Goal: Information Seeking & Learning: Check status

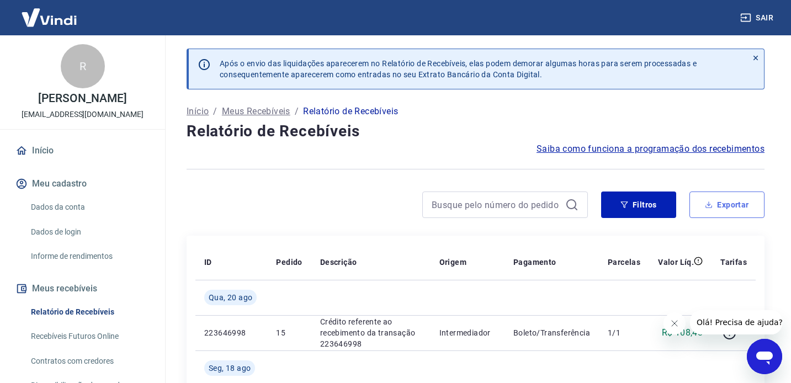
click at [712, 204] on icon "button" at bounding box center [709, 205] width 8 height 8
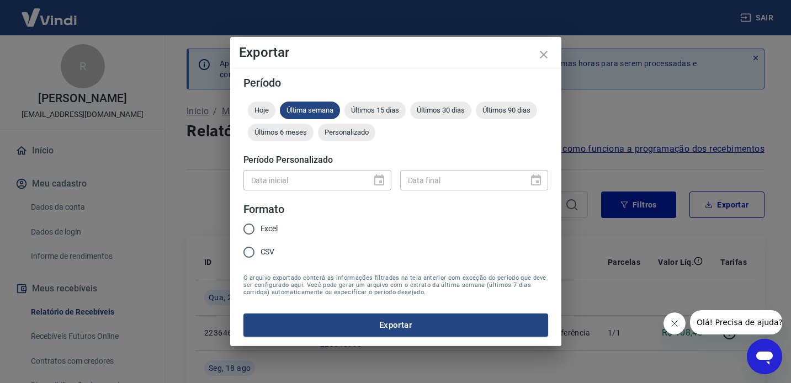
click at [275, 228] on span "Excel" at bounding box center [270, 229] width 18 height 12
click at [261, 228] on input "Excel" at bounding box center [248, 229] width 23 height 23
radio input "true"
click at [454, 112] on span "Últimos 30 dias" at bounding box center [440, 110] width 61 height 8
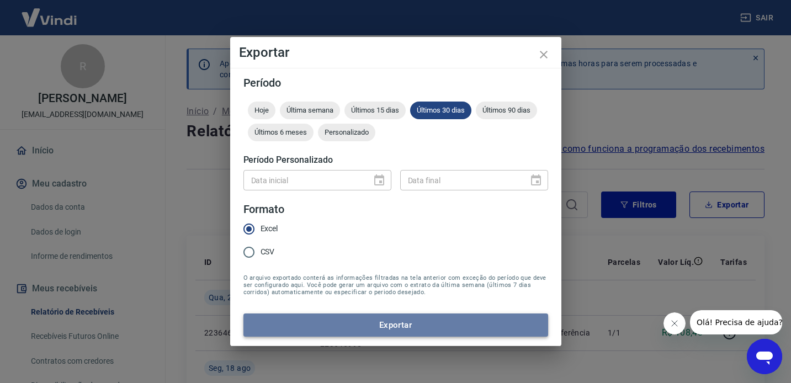
click at [383, 323] on button "Exportar" at bounding box center [395, 325] width 305 height 23
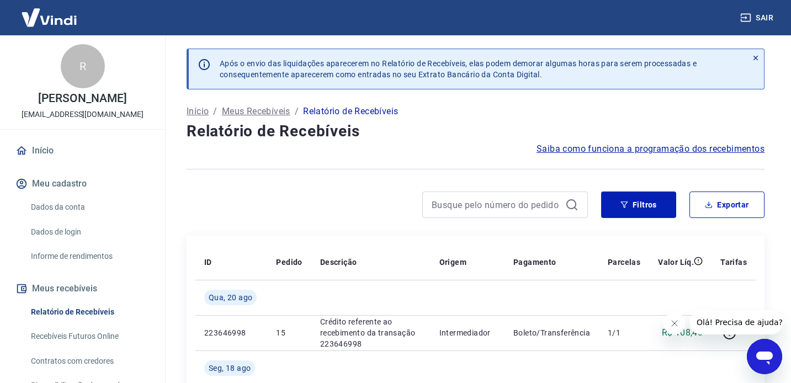
click at [97, 156] on link "Início" at bounding box center [82, 151] width 139 height 24
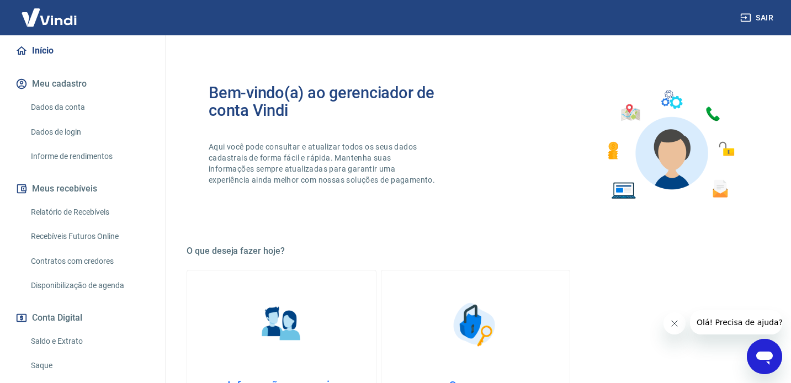
scroll to position [101, 0]
click at [92, 211] on link "Relatório de Recebíveis" at bounding box center [88, 211] width 125 height 23
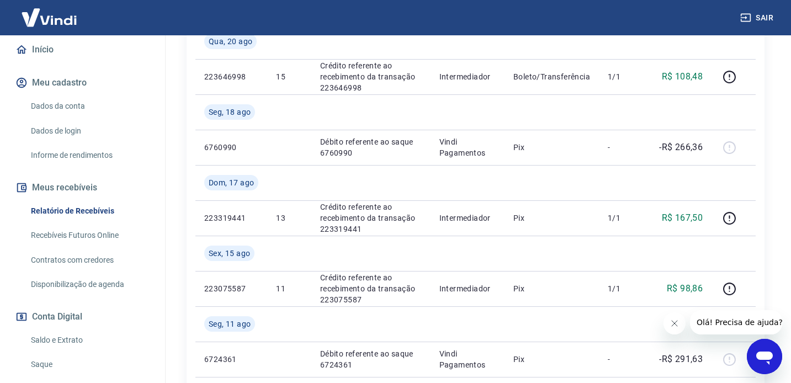
scroll to position [249, 0]
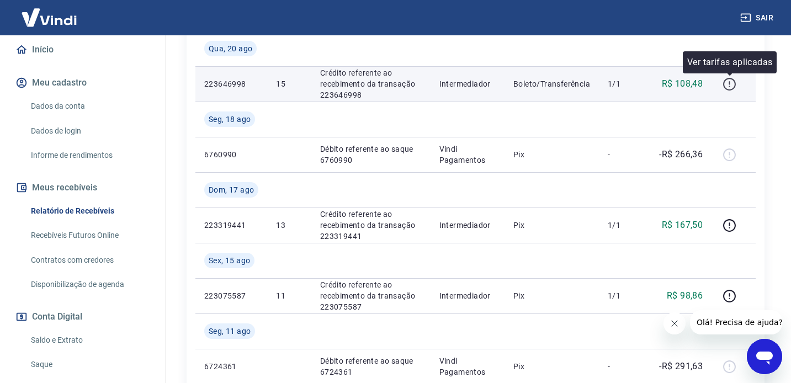
click at [733, 87] on icon "button" at bounding box center [730, 84] width 14 height 14
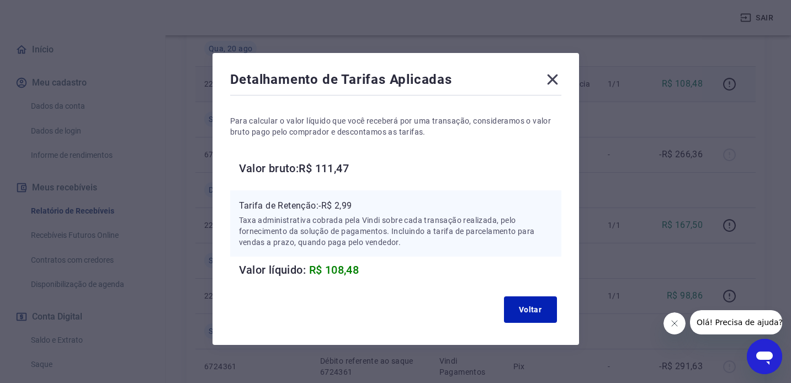
click at [555, 81] on icon at bounding box center [553, 80] width 18 height 18
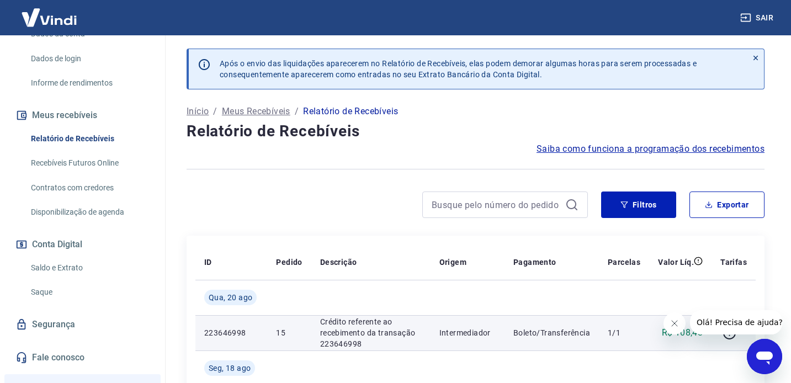
scroll to position [176, 0]
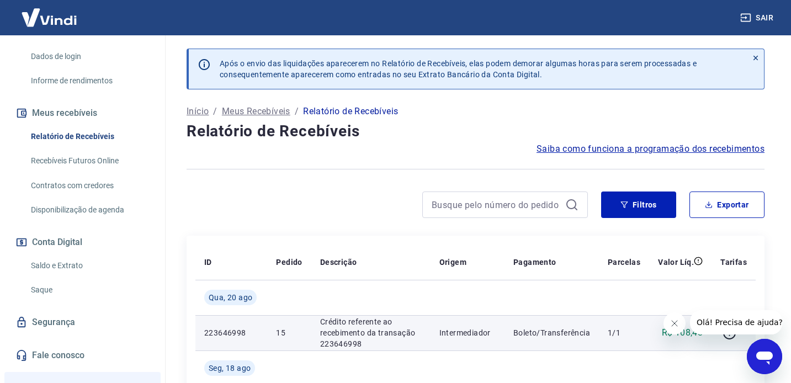
click at [107, 268] on link "Saldo e Extrato" at bounding box center [88, 266] width 125 height 23
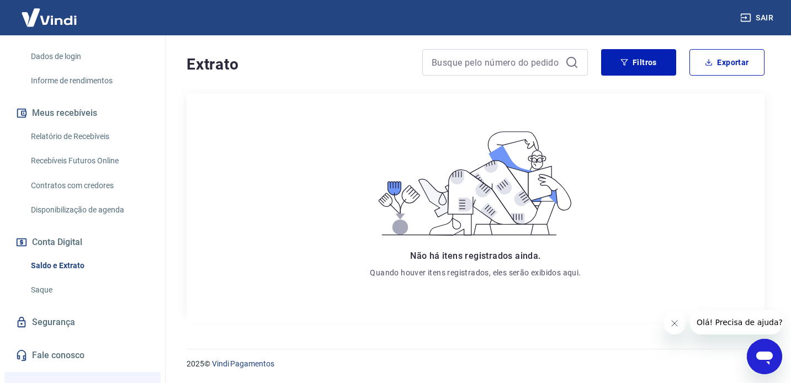
scroll to position [164, 0]
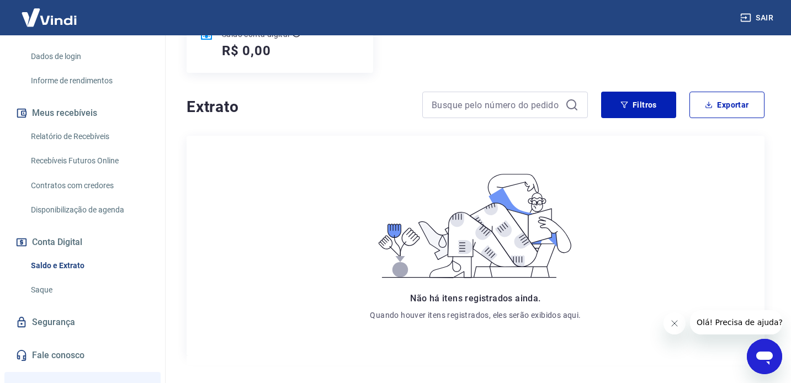
click at [79, 289] on link "Saque" at bounding box center [88, 290] width 125 height 23
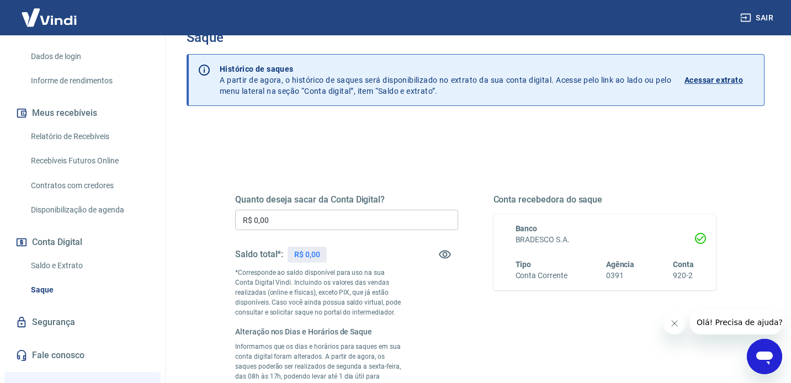
scroll to position [27, 0]
click at [72, 59] on link "Dados de login" at bounding box center [88, 56] width 125 height 23
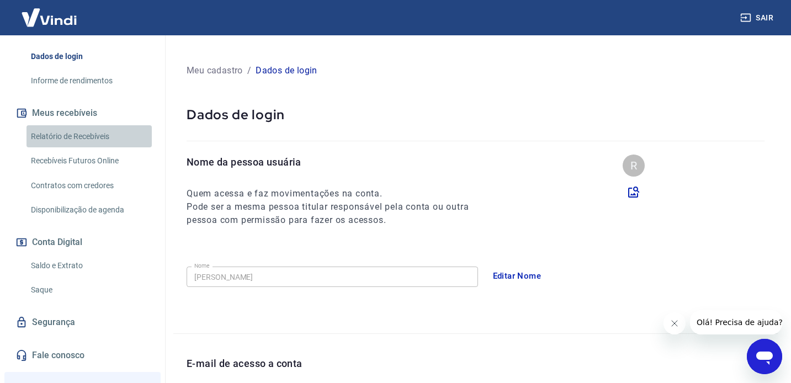
click at [76, 136] on link "Relatório de Recebíveis" at bounding box center [88, 136] width 125 height 23
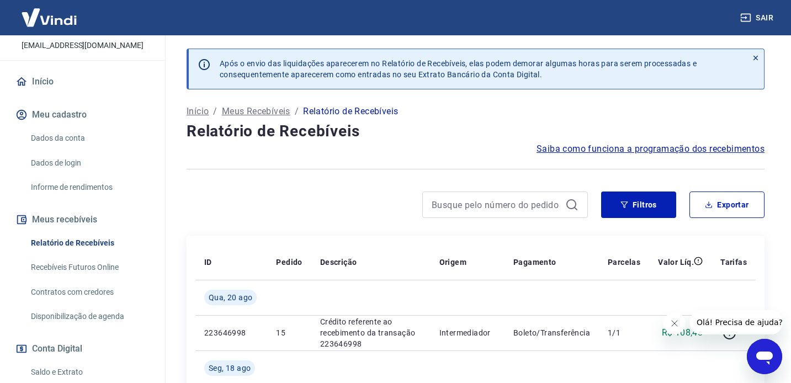
scroll to position [68, 0]
click at [82, 118] on button "Meu cadastro" at bounding box center [82, 116] width 139 height 24
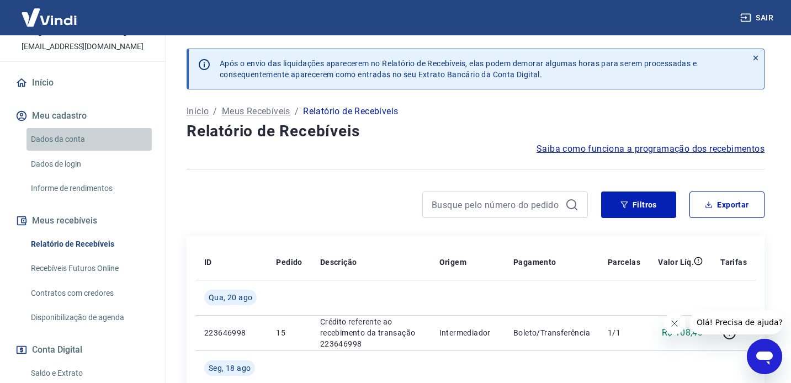
click at [79, 144] on link "Dados da conta" at bounding box center [88, 139] width 125 height 23
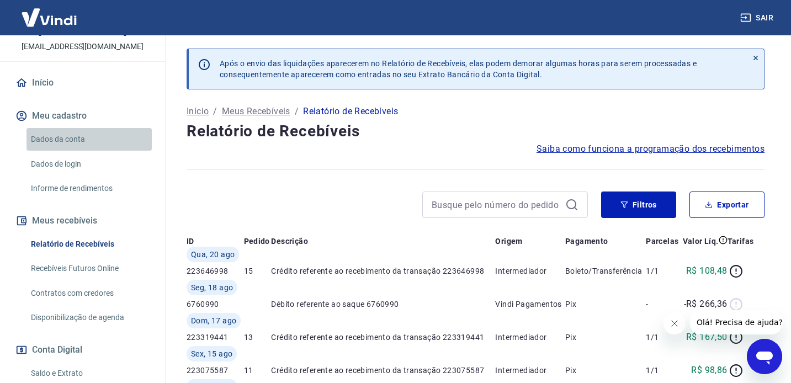
select select "SP"
select select "business"
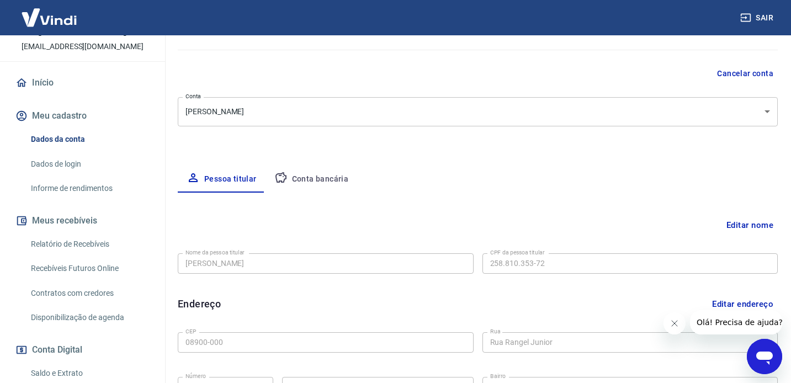
scroll to position [95, 0]
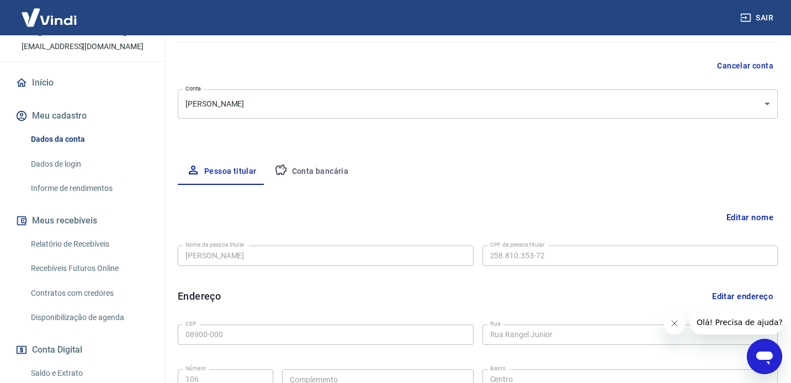
click at [324, 176] on button "Conta bancária" at bounding box center [312, 171] width 92 height 26
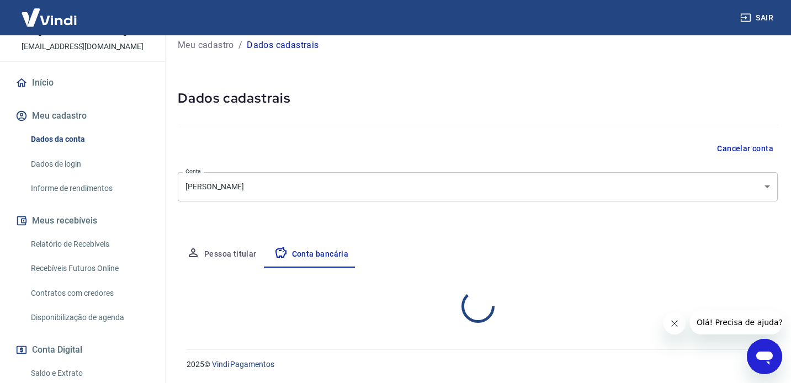
select select "1"
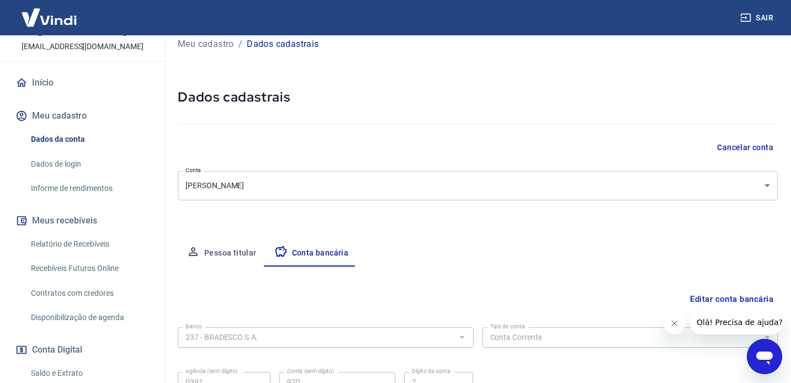
scroll to position [0, 0]
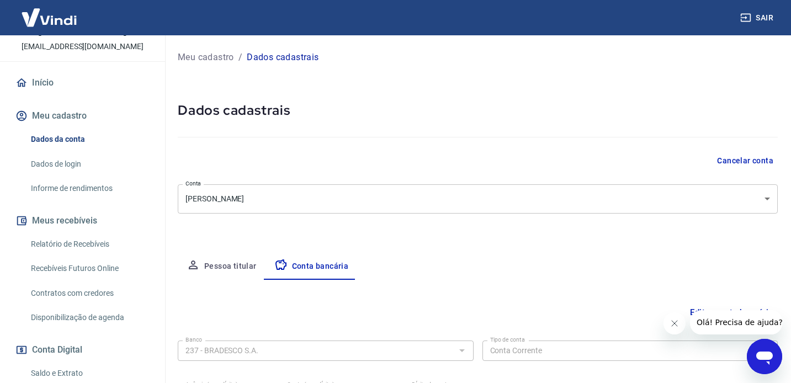
click at [85, 168] on link "Dados de login" at bounding box center [88, 164] width 125 height 23
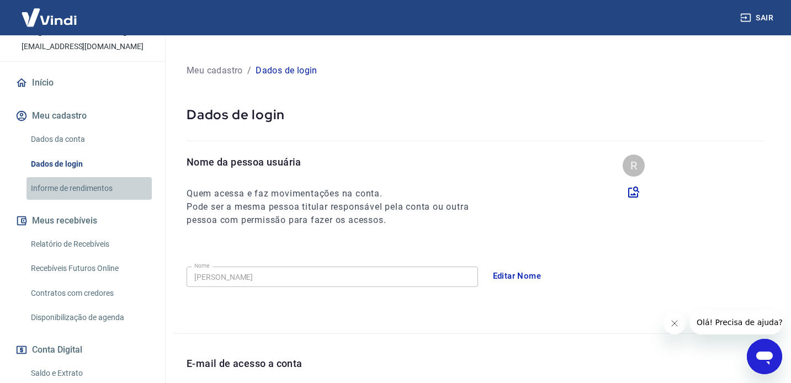
click at [81, 181] on link "Informe de rendimentos" at bounding box center [88, 188] width 125 height 23
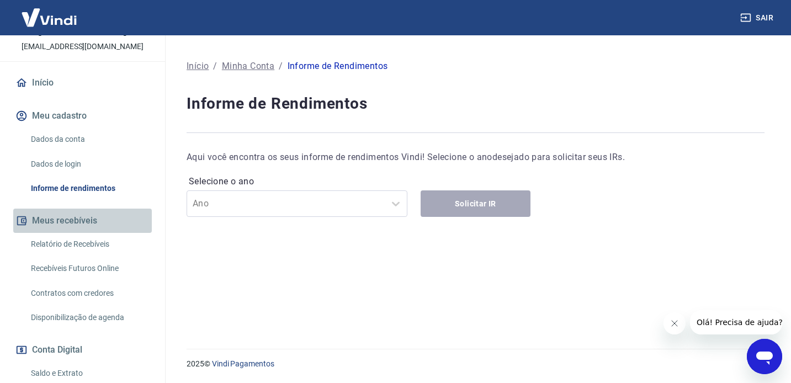
click at [78, 222] on button "Meus recebíveis" at bounding box center [82, 221] width 139 height 24
click at [84, 247] on link "Relatório de Recebíveis" at bounding box center [88, 244] width 125 height 23
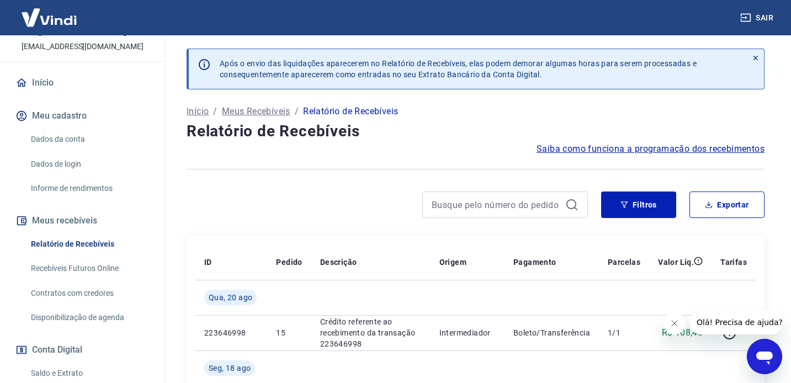
click at [98, 271] on link "Recebíveis Futuros Online" at bounding box center [88, 268] width 125 height 23
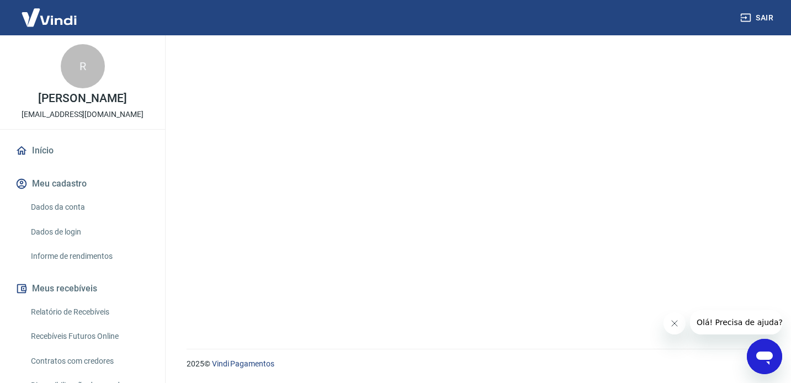
click at [677, 325] on icon "Fechar mensagem da empresa" at bounding box center [674, 323] width 9 height 9
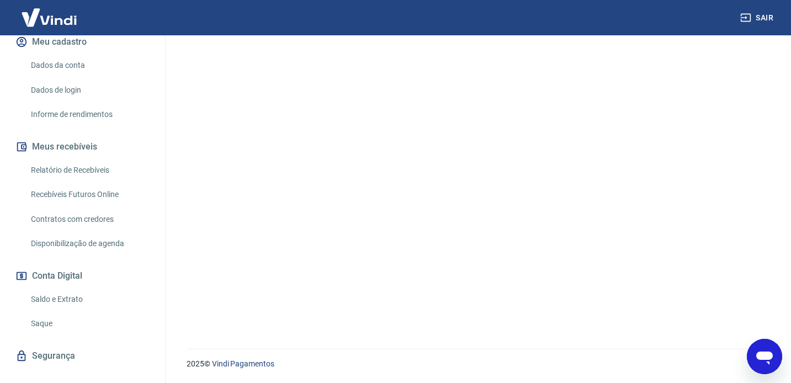
scroll to position [160, 0]
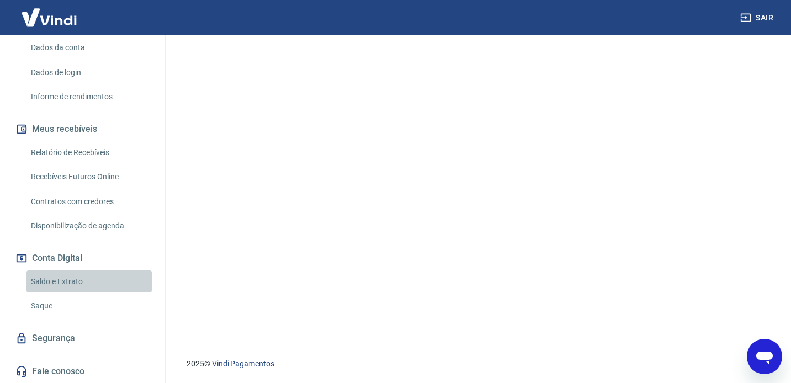
click at [88, 279] on link "Saldo e Extrato" at bounding box center [88, 282] width 125 height 23
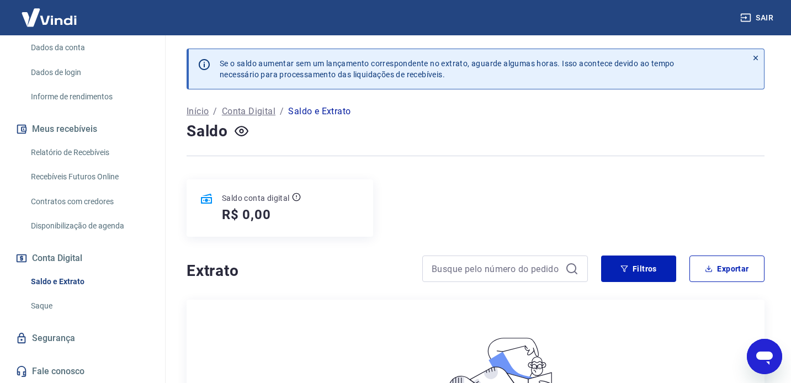
click at [103, 153] on link "Relatório de Recebíveis" at bounding box center [88, 152] width 125 height 23
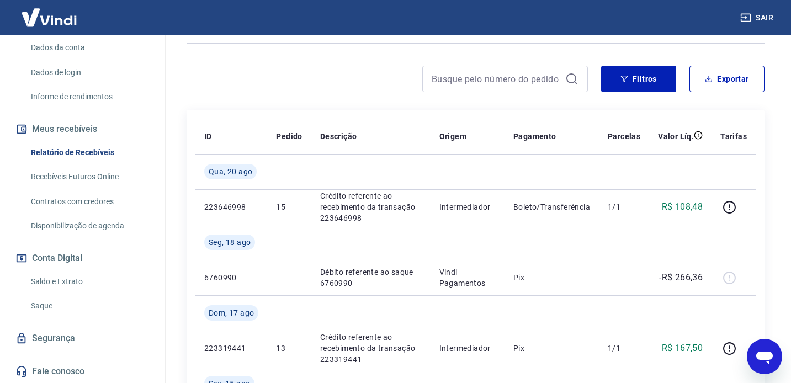
scroll to position [127, 0]
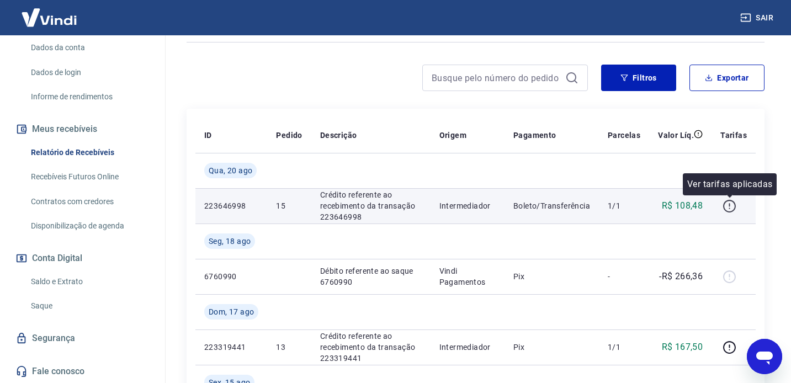
click at [730, 205] on icon "button" at bounding box center [730, 206] width 14 height 14
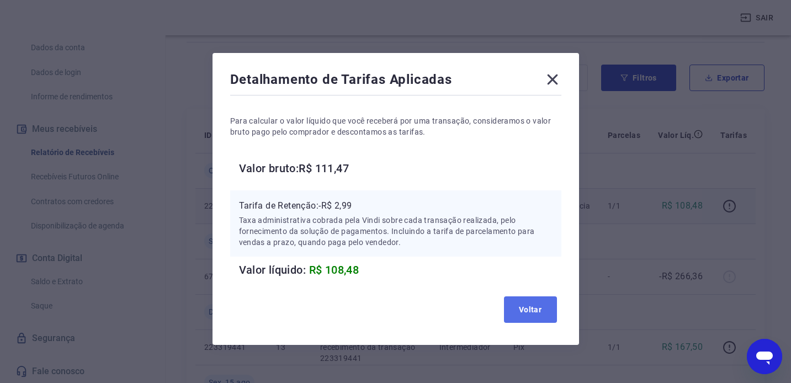
click at [524, 313] on button "Voltar" at bounding box center [530, 309] width 53 height 26
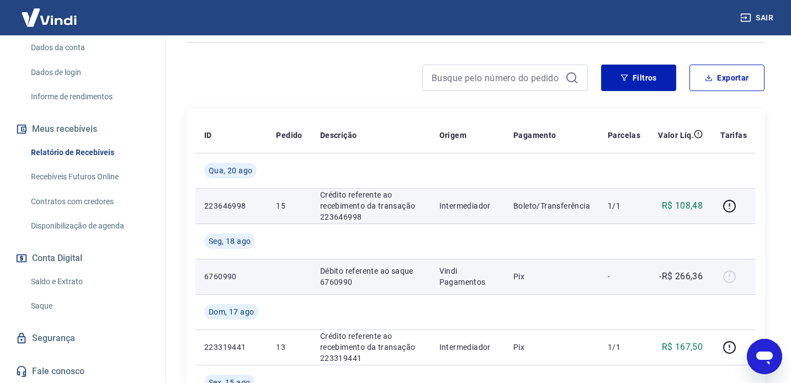
click at [731, 274] on div at bounding box center [733, 277] width 26 height 18
click at [695, 279] on p "-R$ 266,36" at bounding box center [681, 276] width 44 height 13
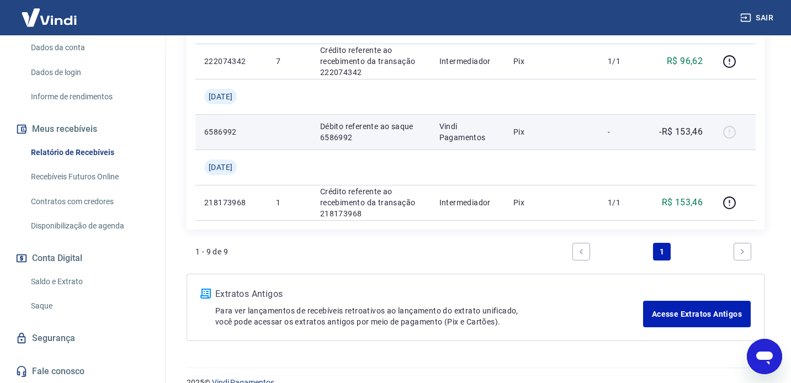
scroll to position [714, 0]
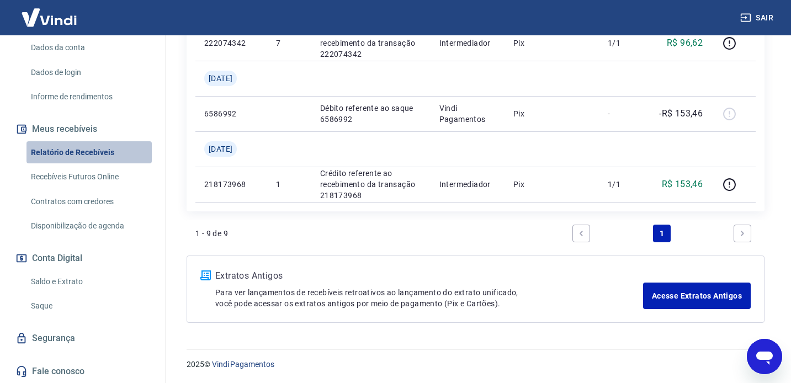
click at [92, 151] on link "Relatório de Recebíveis" at bounding box center [88, 152] width 125 height 23
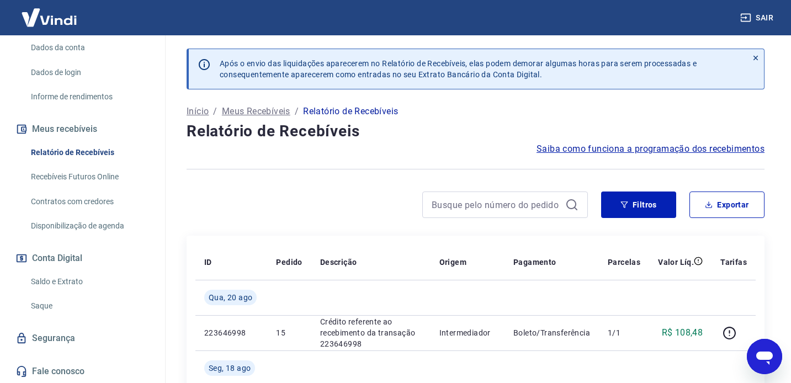
click at [92, 151] on link "Relatório de Recebíveis" at bounding box center [88, 152] width 125 height 23
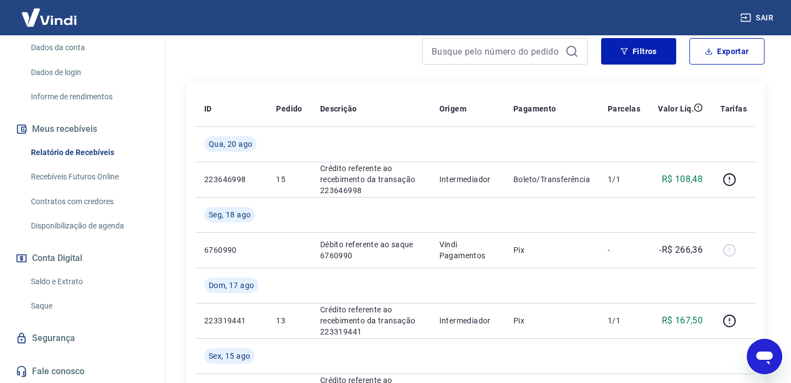
scroll to position [156, 0]
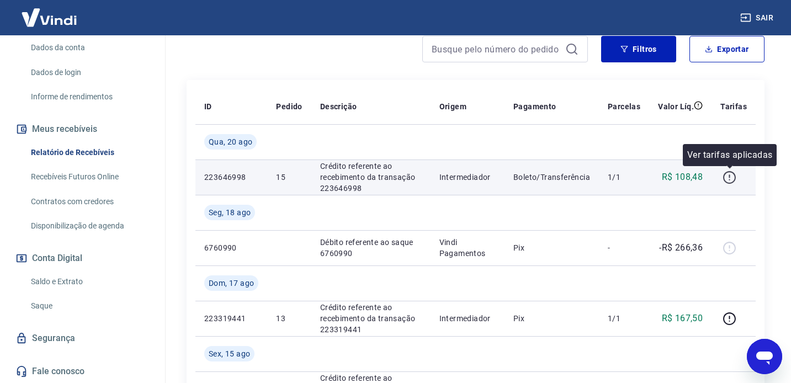
click at [732, 176] on icon "button" at bounding box center [730, 178] width 14 height 14
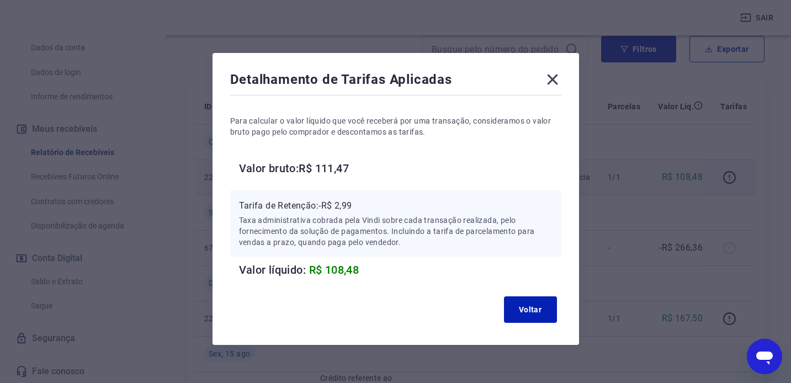
click at [552, 78] on icon at bounding box center [553, 80] width 18 height 18
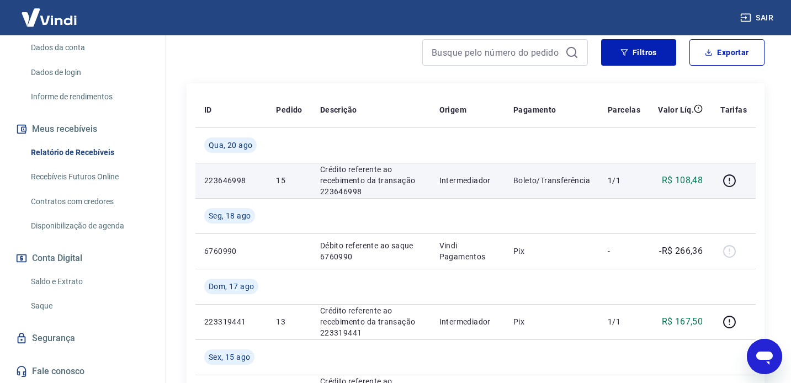
scroll to position [151, 0]
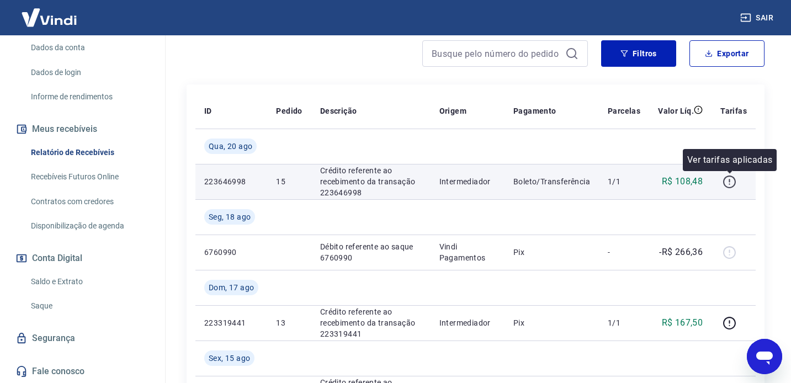
click at [731, 183] on icon "button" at bounding box center [730, 182] width 14 height 14
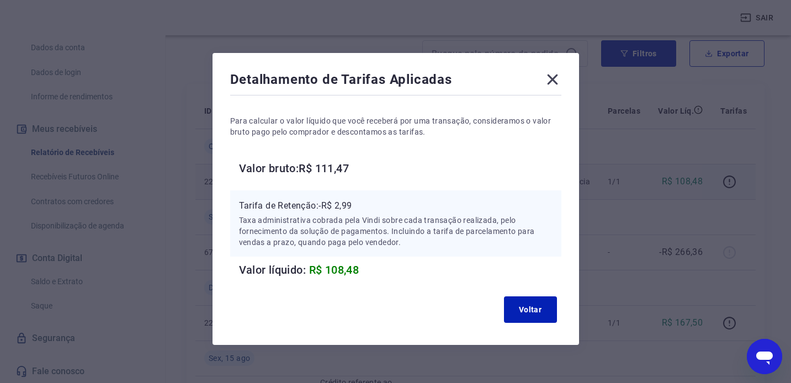
click at [553, 81] on icon at bounding box center [552, 80] width 10 height 10
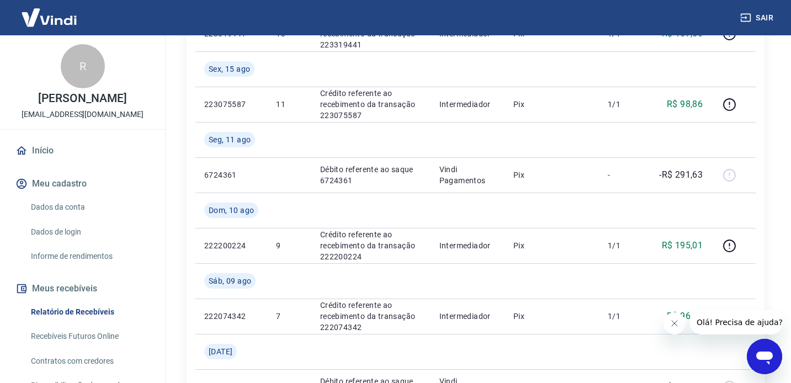
scroll to position [714, 0]
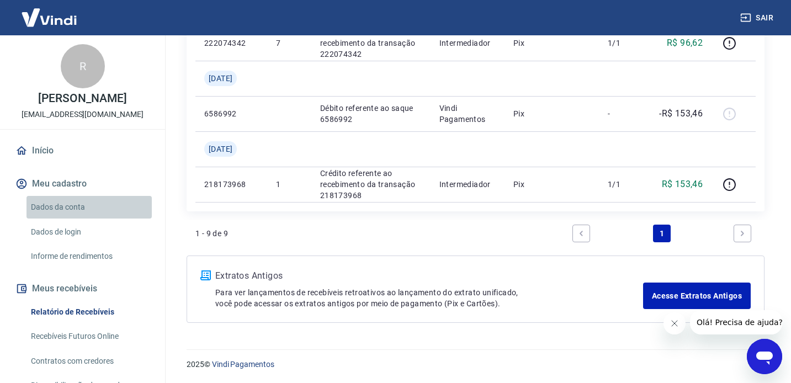
click at [70, 206] on link "Dados da conta" at bounding box center [88, 207] width 125 height 23
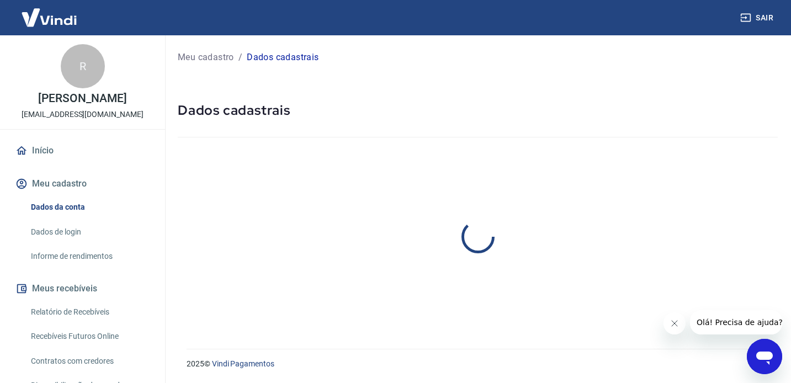
select select "SP"
select select "business"
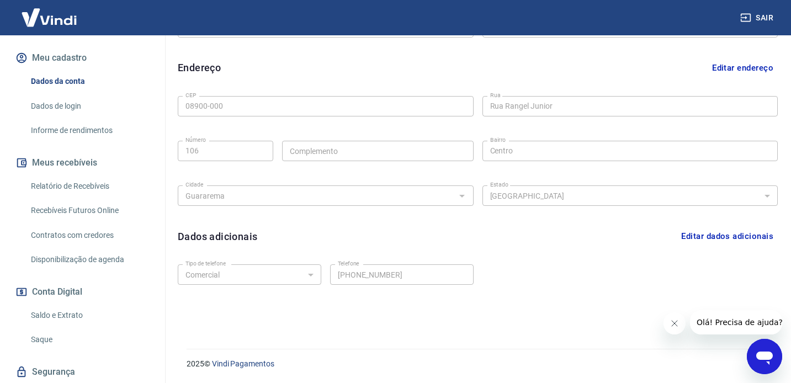
scroll to position [160, 0]
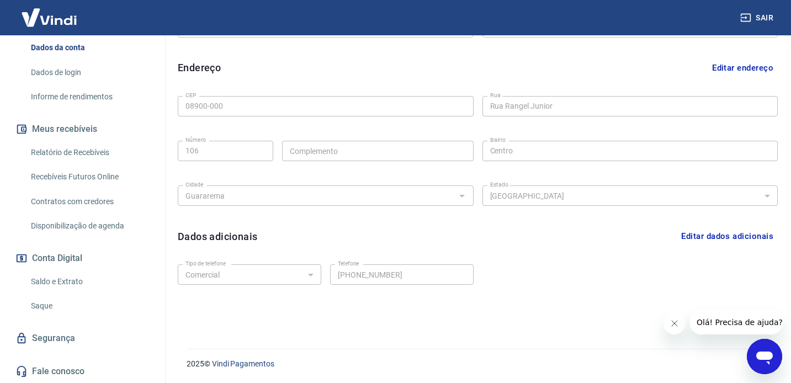
click at [76, 338] on link "Segurança" at bounding box center [82, 338] width 139 height 24
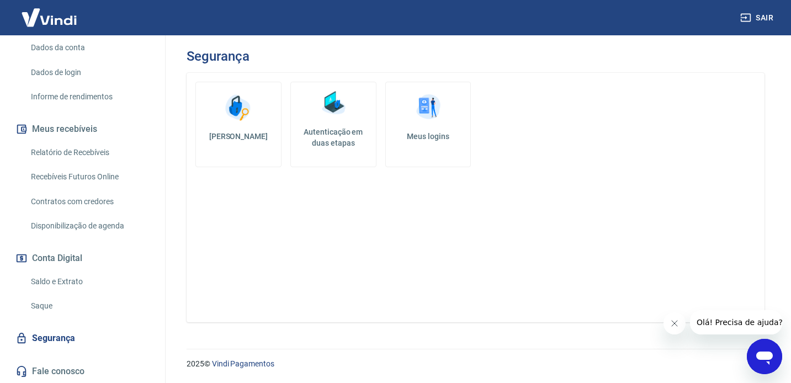
click at [285, 232] on div "Alterar senha Autenticação em duas etapas Meus logins" at bounding box center [476, 198] width 578 height 250
click at [54, 308] on link "Saque" at bounding box center [88, 306] width 125 height 23
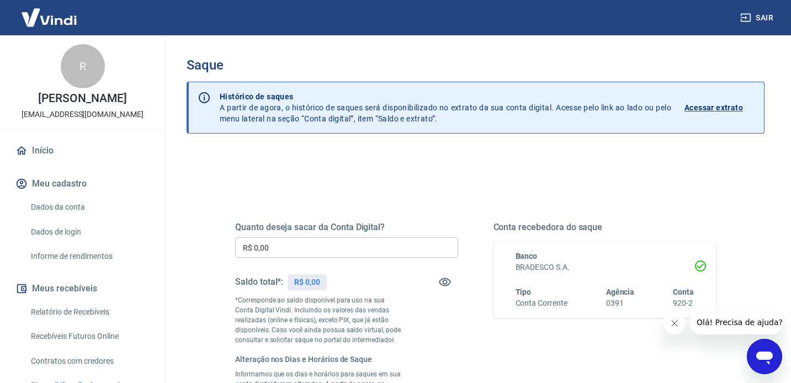
click at [62, 18] on img at bounding box center [49, 18] width 72 height 34
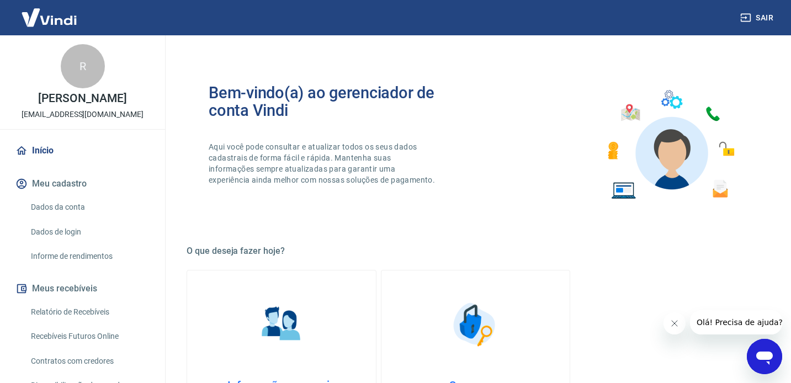
click at [61, 18] on img at bounding box center [49, 18] width 72 height 34
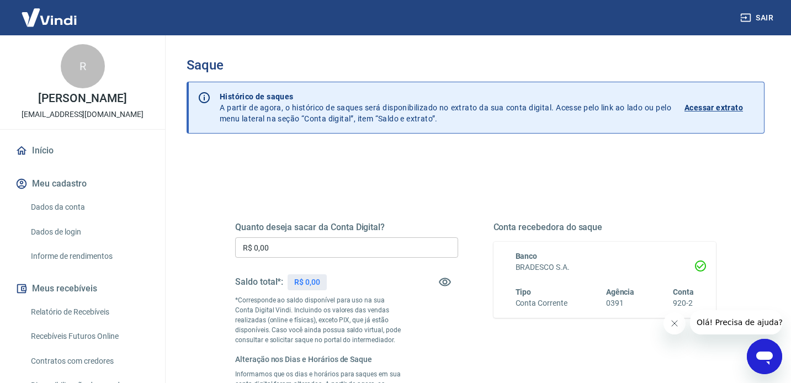
click at [76, 155] on link "Início" at bounding box center [82, 151] width 139 height 24
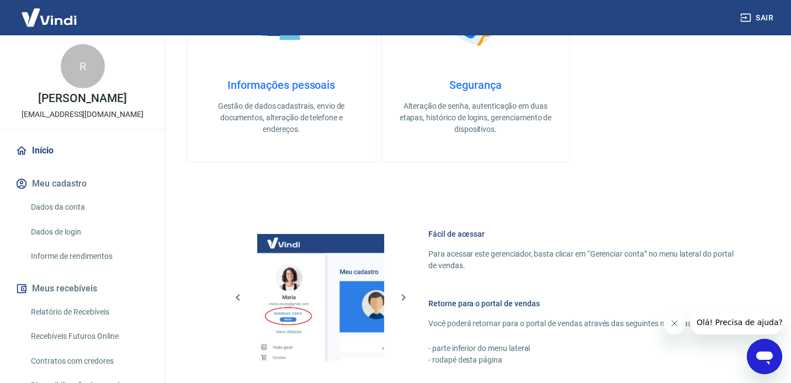
scroll to position [244, 0]
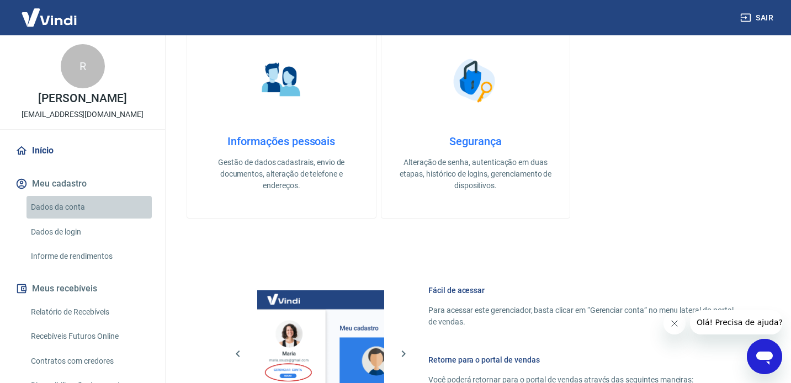
click at [96, 204] on link "Dados da conta" at bounding box center [88, 207] width 125 height 23
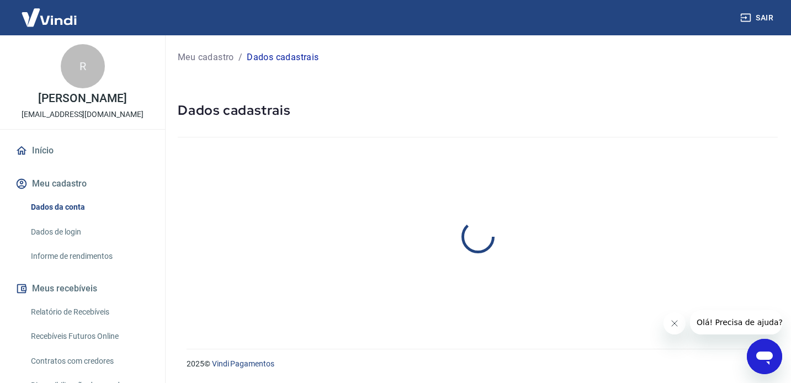
select select "SP"
select select "business"
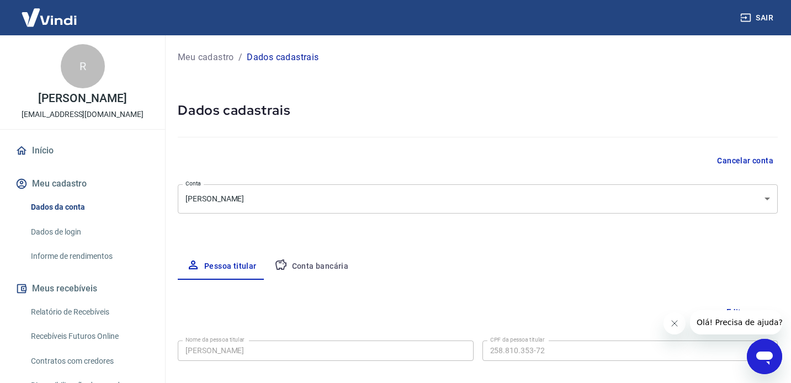
click at [96, 237] on link "Dados de login" at bounding box center [88, 232] width 125 height 23
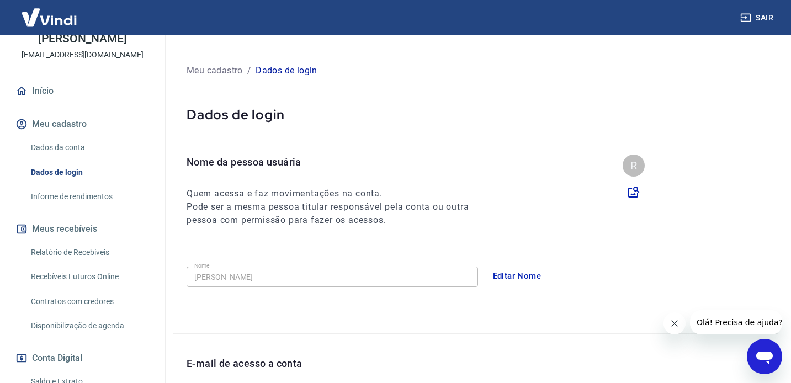
scroll to position [60, 0]
click at [98, 255] on link "Relatório de Recebíveis" at bounding box center [88, 252] width 125 height 23
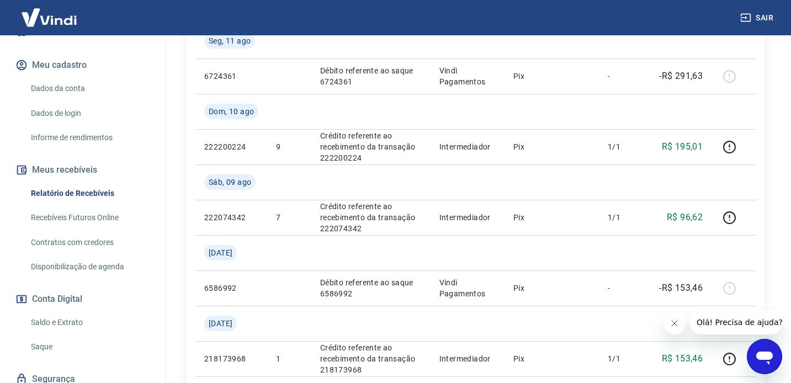
scroll to position [714, 0]
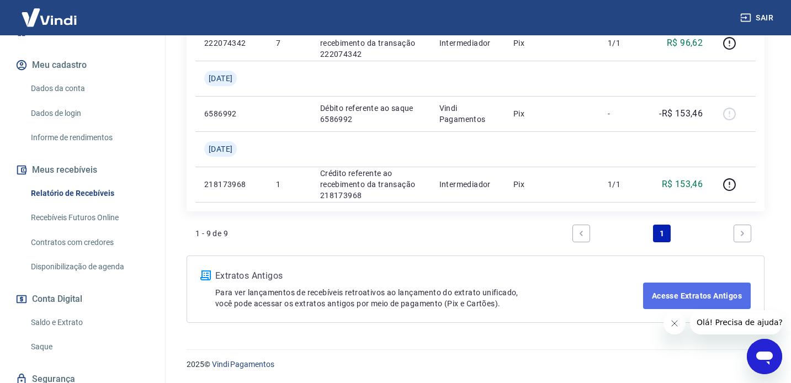
click at [650, 290] on link "Acesse Extratos Antigos" at bounding box center [697, 296] width 108 height 26
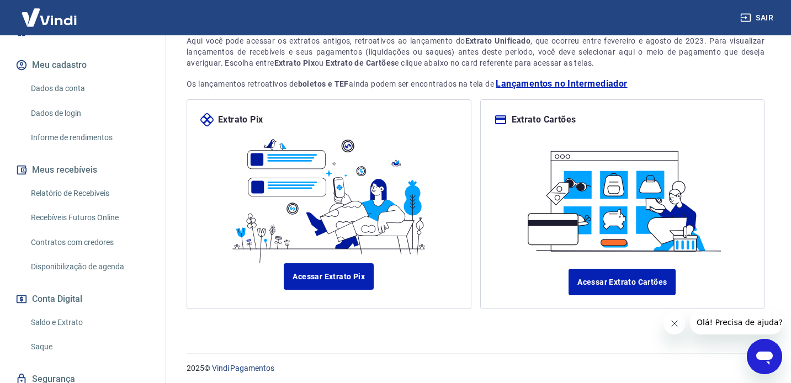
scroll to position [85, 0]
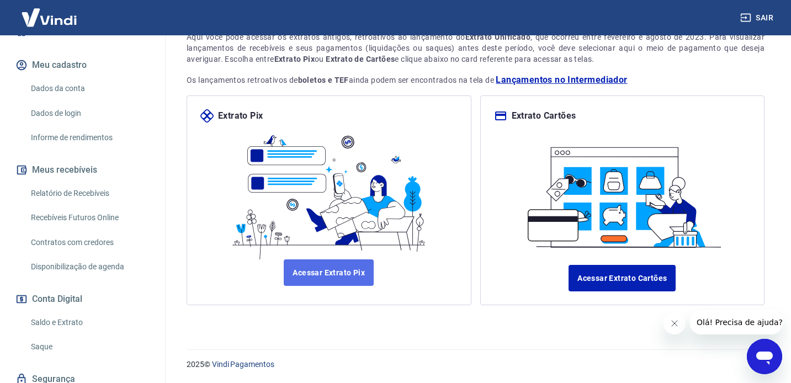
click at [337, 274] on link "Acessar Extrato Pix" at bounding box center [329, 272] width 90 height 26
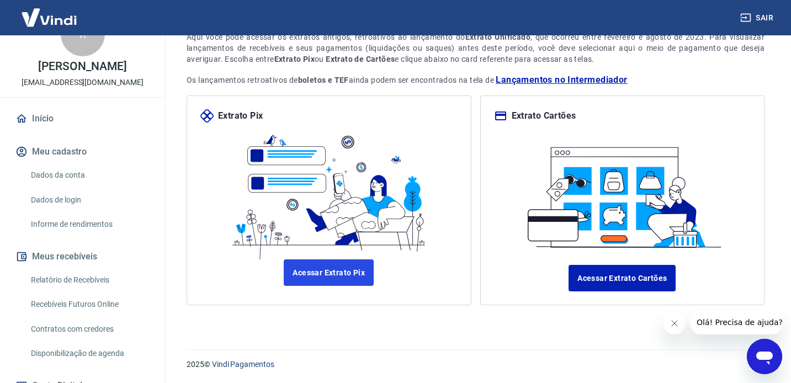
scroll to position [0, 0]
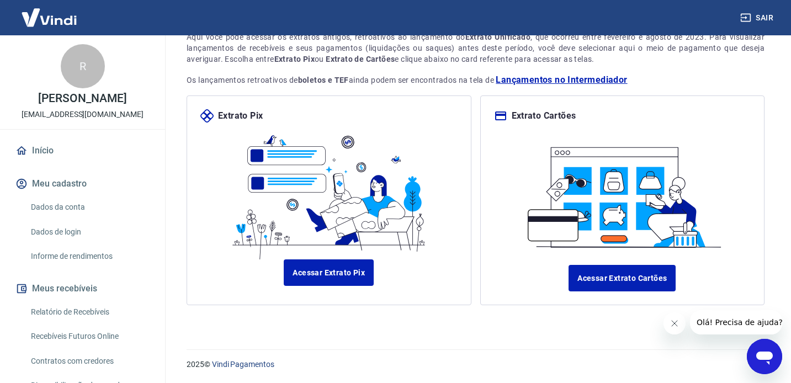
click at [49, 156] on link "Início" at bounding box center [82, 151] width 139 height 24
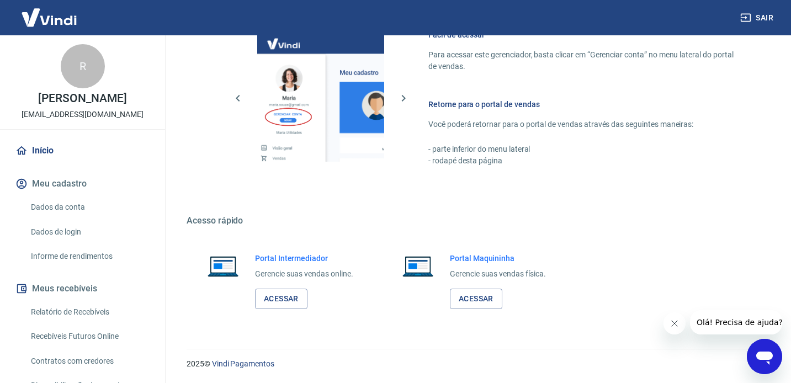
scroll to position [499, 0]
click at [274, 300] on link "Acessar" at bounding box center [281, 299] width 52 height 20
click at [294, 301] on link "Acessar" at bounding box center [281, 299] width 52 height 20
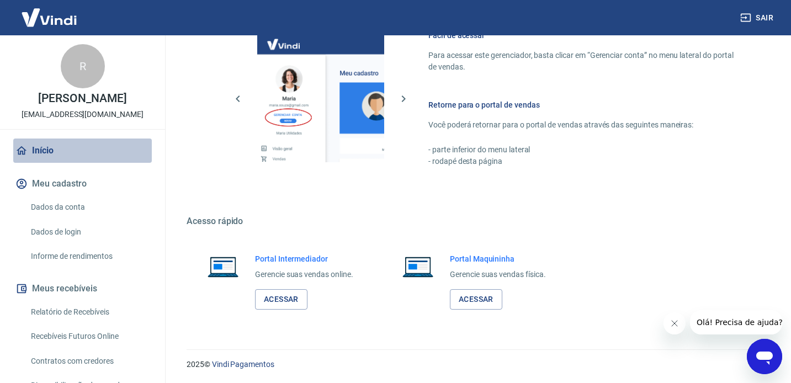
click at [87, 149] on link "Início" at bounding box center [82, 151] width 139 height 24
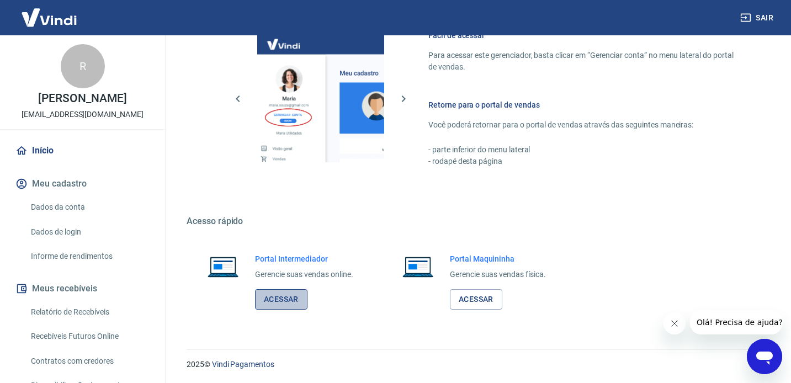
click at [289, 304] on link "Acessar" at bounding box center [281, 299] width 52 height 20
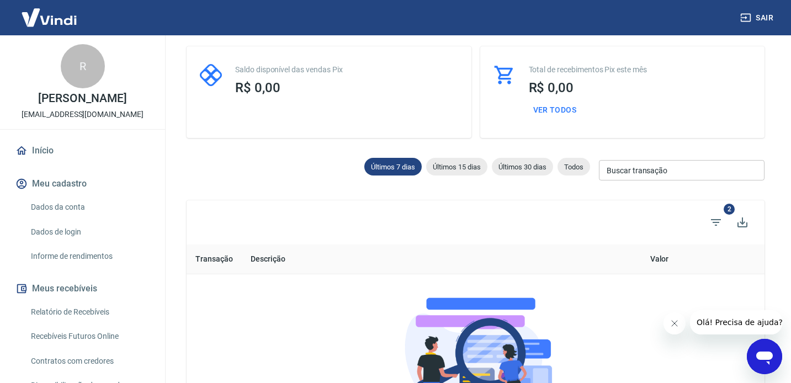
scroll to position [55, 0]
click at [529, 168] on span "Últimos 30 dias" at bounding box center [522, 167] width 61 height 8
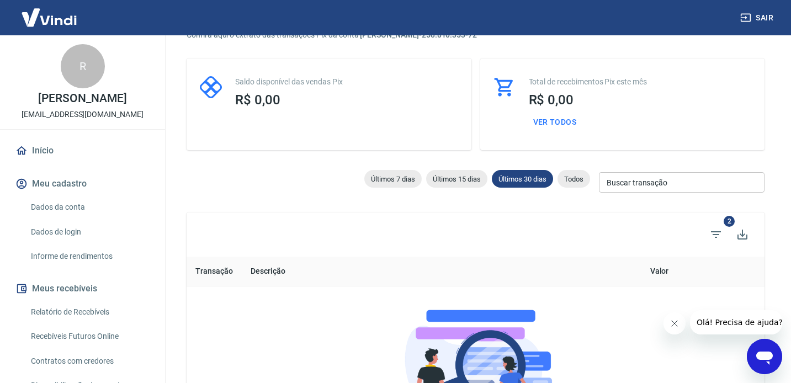
scroll to position [28, 0]
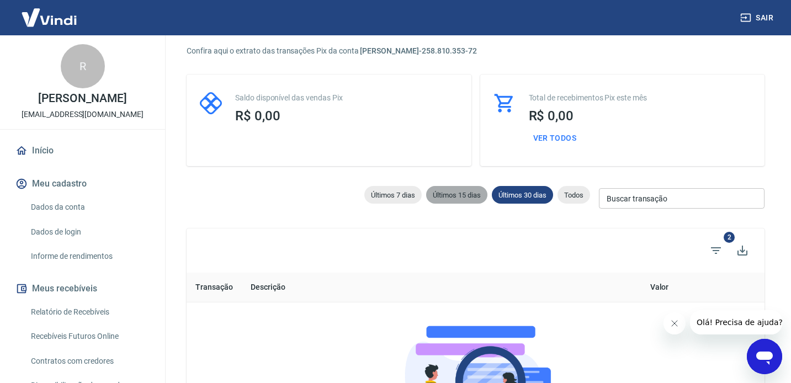
click at [453, 202] on div "Últimos 15 dias" at bounding box center [456, 195] width 61 height 18
type input "06/08/2025"
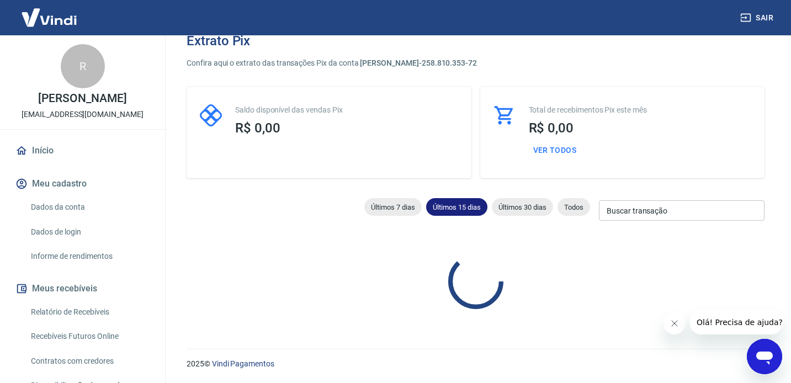
scroll to position [28, 0]
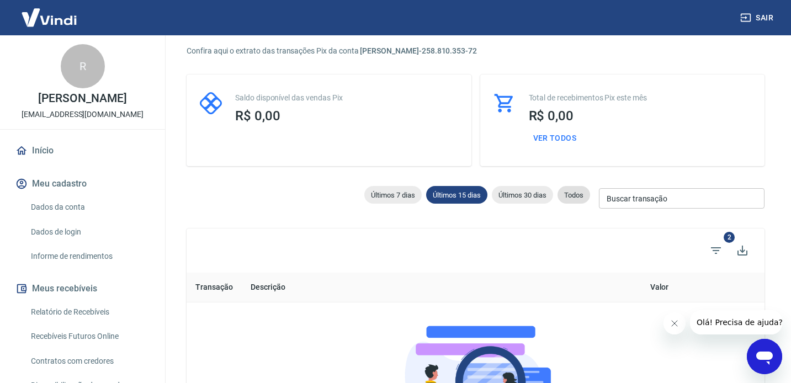
click at [575, 198] on span "Todos" at bounding box center [574, 195] width 33 height 8
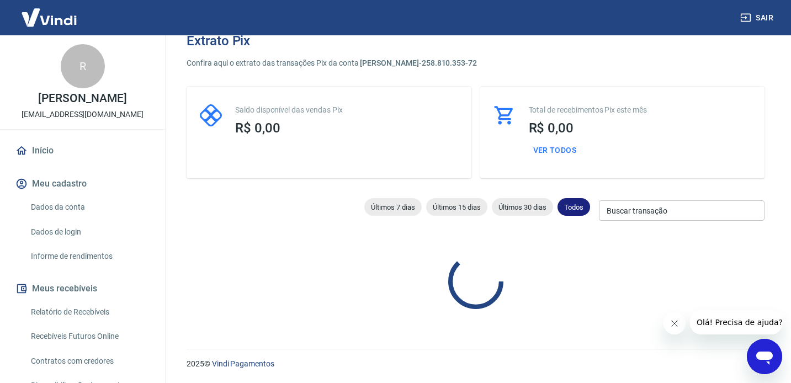
scroll to position [28, 0]
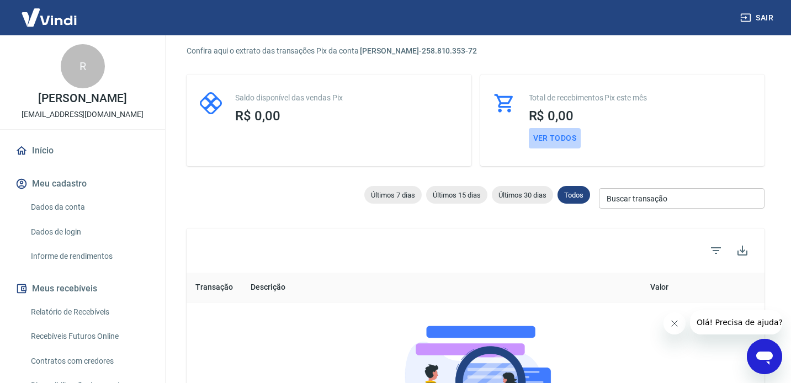
click at [562, 135] on button "Ver todos" at bounding box center [555, 138] width 52 height 20
select select "receivable"
type input "01/08/2025"
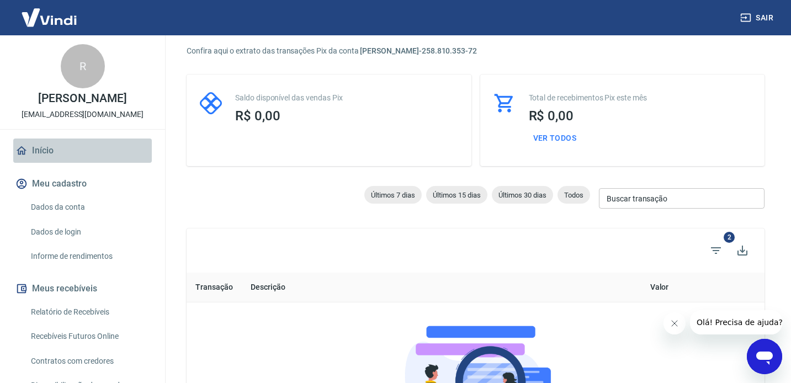
click at [59, 152] on link "Início" at bounding box center [82, 151] width 139 height 24
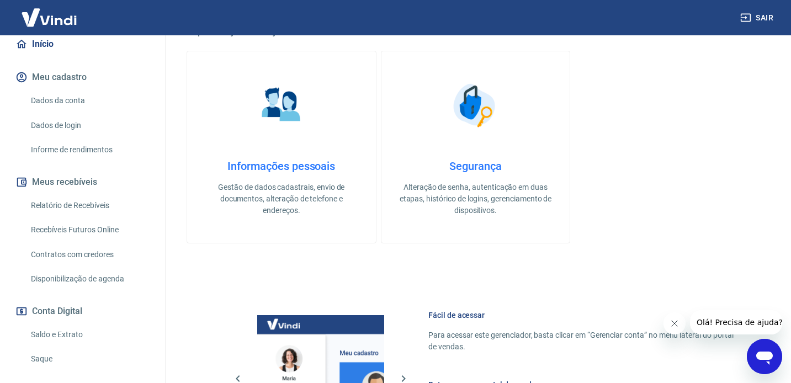
scroll to position [160, 0]
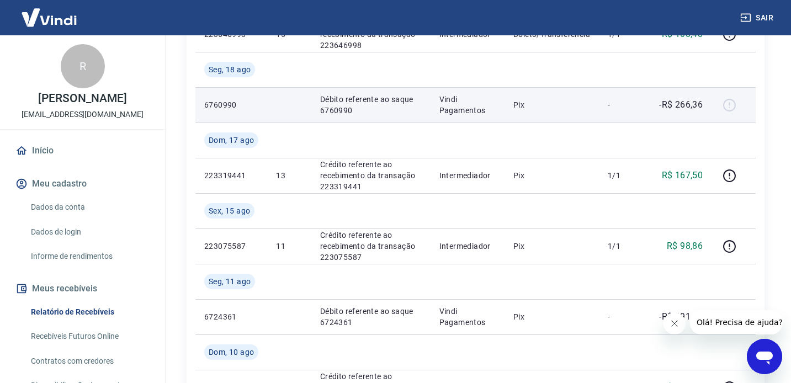
scroll to position [296, 0]
